Goal: Task Accomplishment & Management: Manage account settings

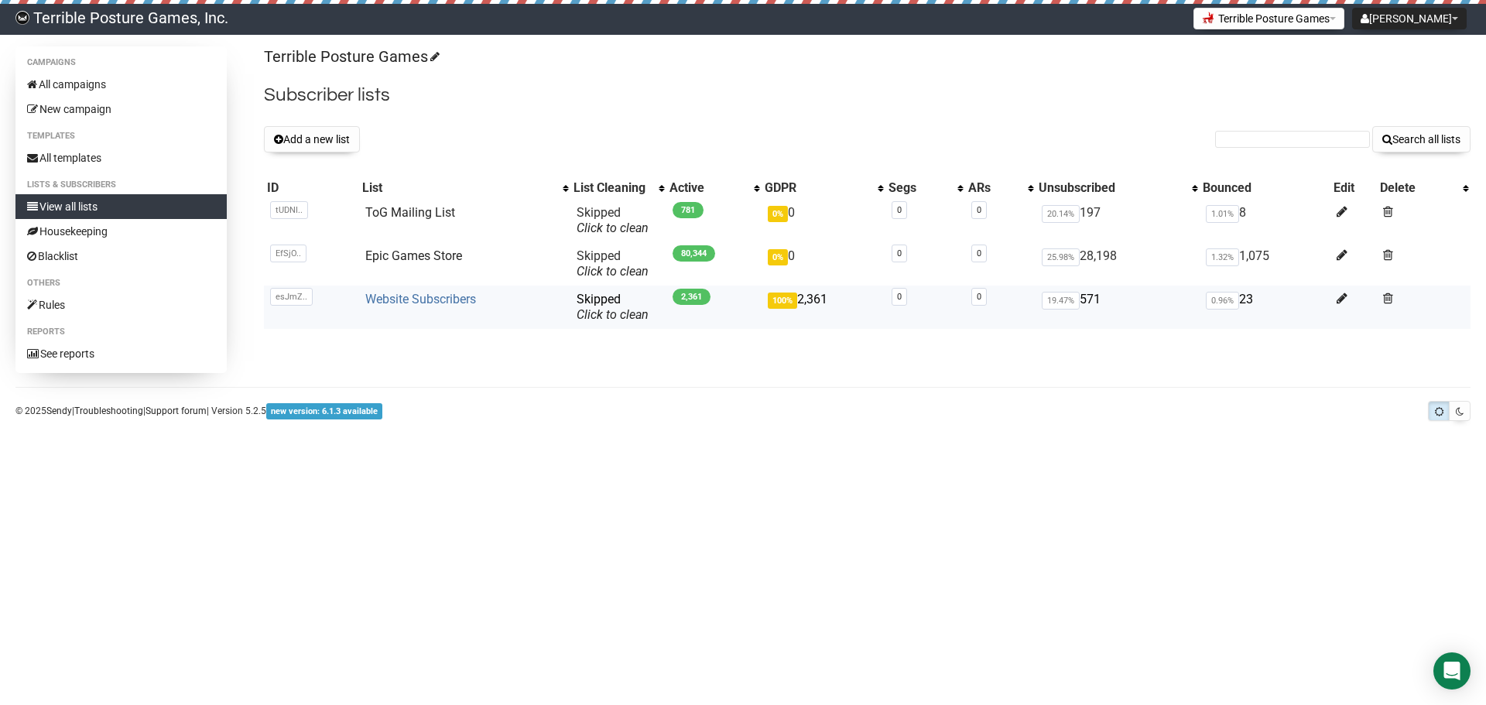
click at [423, 303] on link "Website Subscribers" at bounding box center [420, 299] width 111 height 15
click at [77, 87] on link "All campaigns" at bounding box center [120, 84] width 211 height 25
click at [425, 211] on link "ToG Mailing List" at bounding box center [410, 212] width 90 height 15
click at [407, 302] on link "Website Subscribers" at bounding box center [420, 299] width 111 height 15
